Goal: Task Accomplishment & Management: Manage account settings

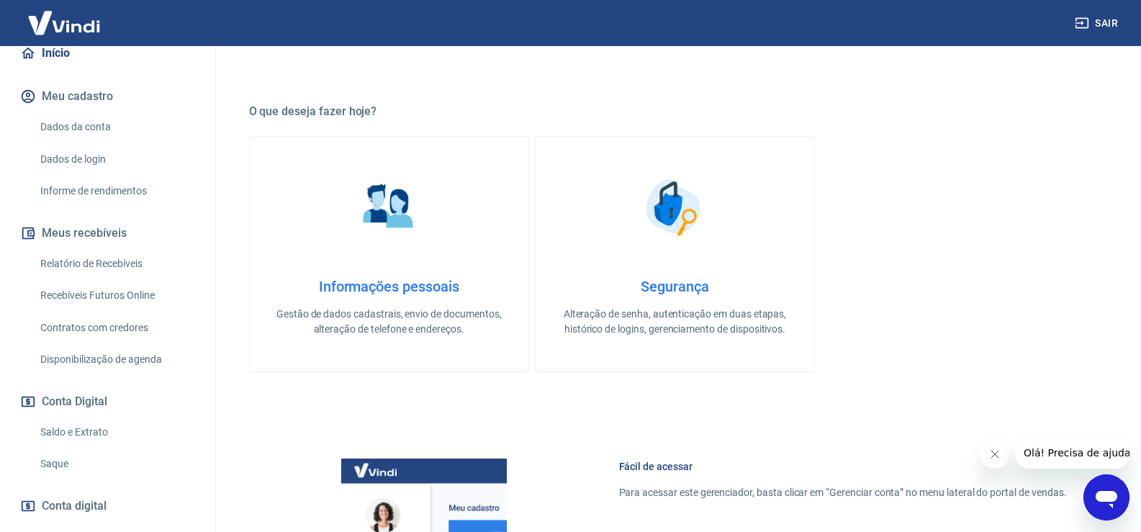
scroll to position [144, 0]
click at [116, 467] on link "Saque" at bounding box center [116, 463] width 163 height 30
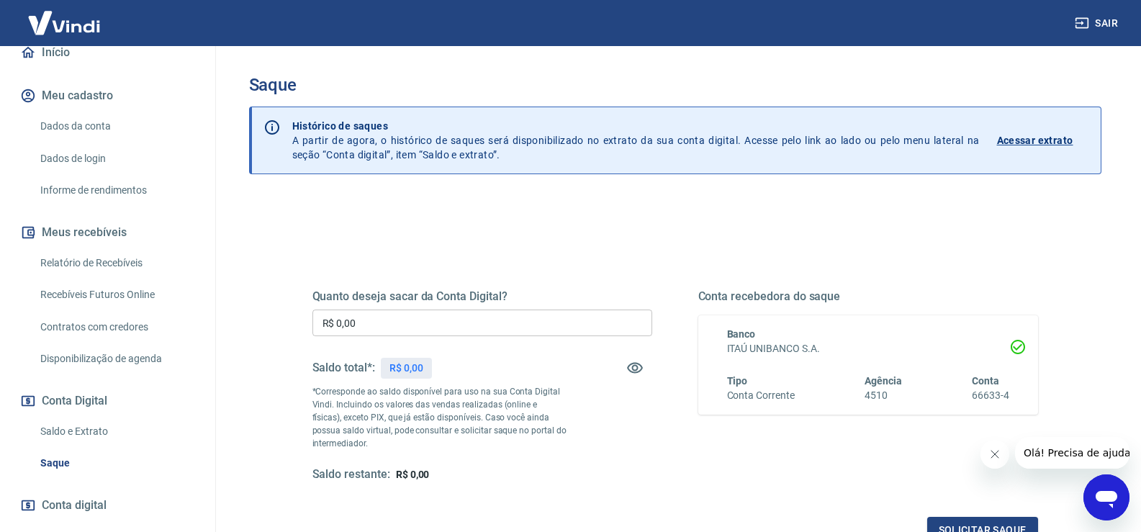
click at [106, 297] on link "Recebíveis Futuros Online" at bounding box center [116, 295] width 163 height 30
click at [62, 277] on div "Relatório de Recebíveis Recebíveis Futuros Online Contratos com credores Dispon…" at bounding box center [107, 310] width 181 height 125
click at [70, 271] on link "Relatório de Recebíveis" at bounding box center [116, 263] width 163 height 30
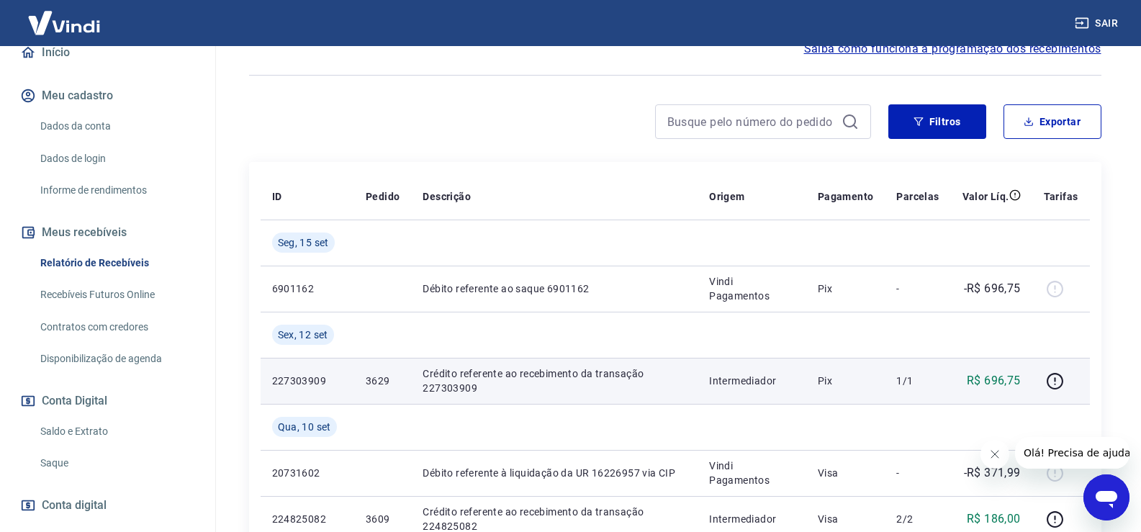
scroll to position [288, 0]
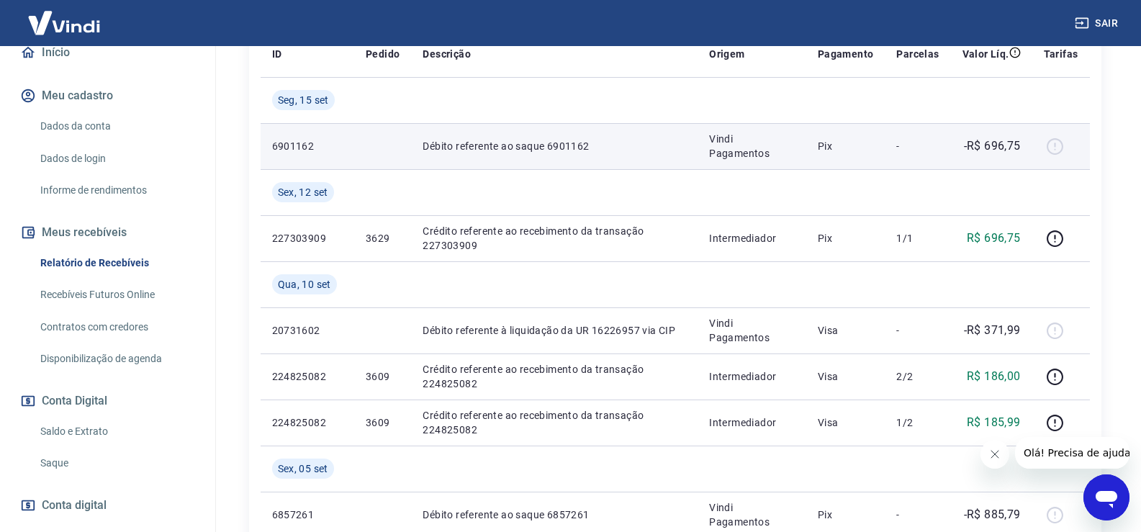
click at [844, 168] on td "Pix" at bounding box center [845, 146] width 79 height 46
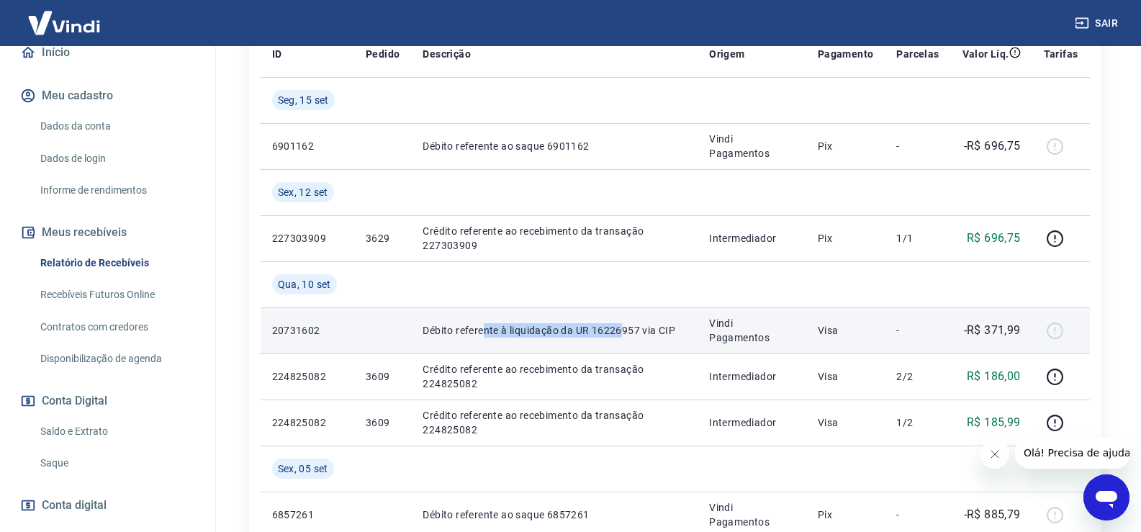
drag, startPoint x: 481, startPoint y: 327, endPoint x: 625, endPoint y: 334, distance: 143.4
click at [625, 334] on p "Débito referente à liquidação da UR 16226957 via CIP" at bounding box center [553, 330] width 263 height 14
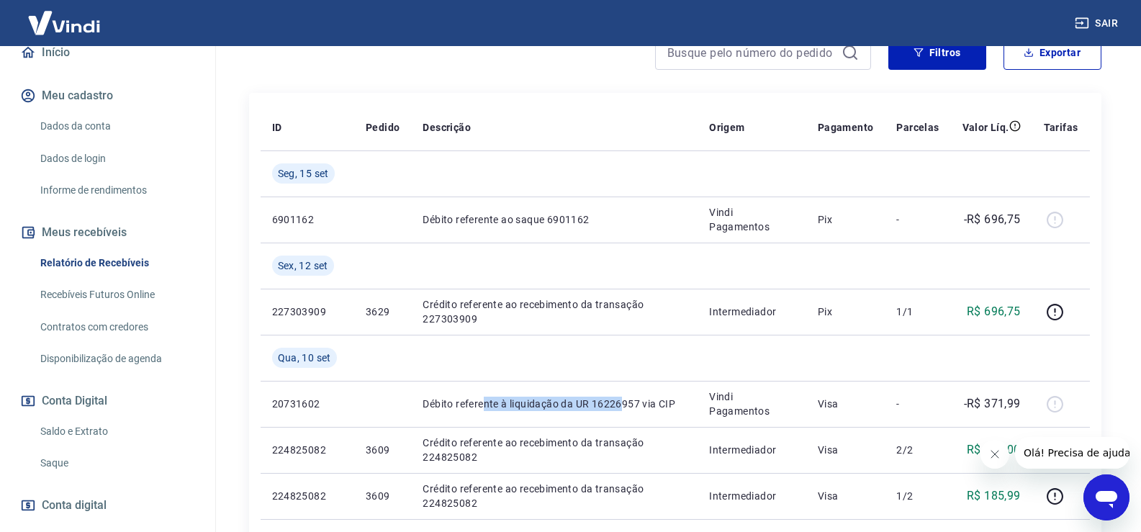
scroll to position [216, 0]
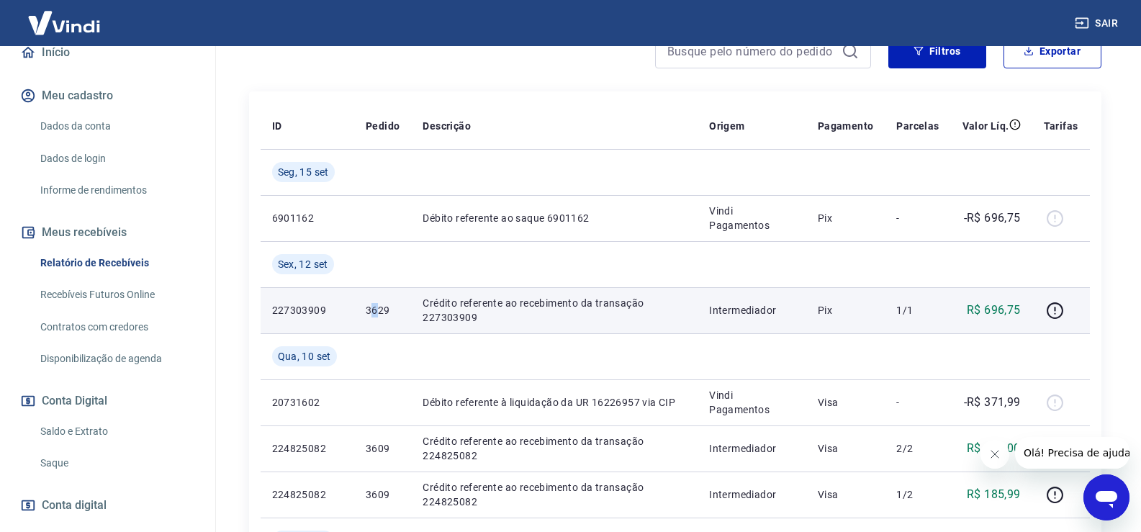
click at [371, 316] on p "3629" at bounding box center [383, 310] width 34 height 14
click at [373, 309] on p "3629" at bounding box center [383, 310] width 34 height 14
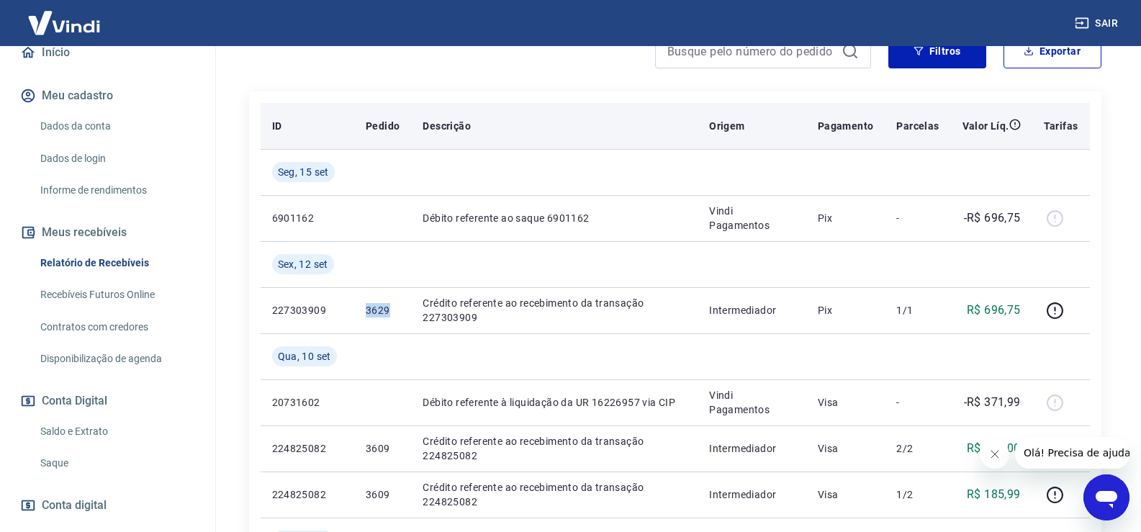
copy p "3629"
